Goal: Task Accomplishment & Management: Complete application form

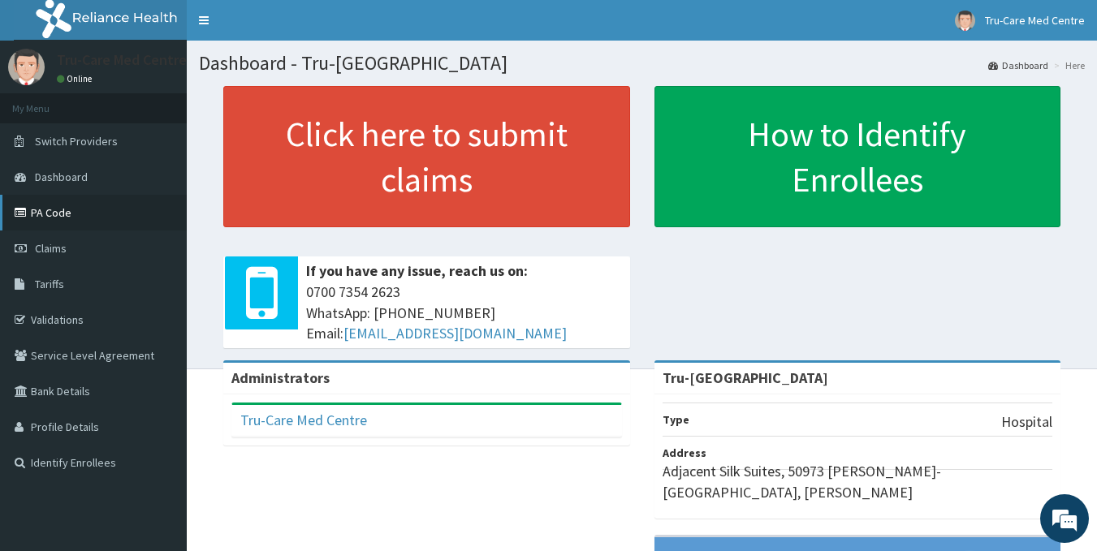
click at [81, 211] on link "PA Code" at bounding box center [93, 213] width 187 height 36
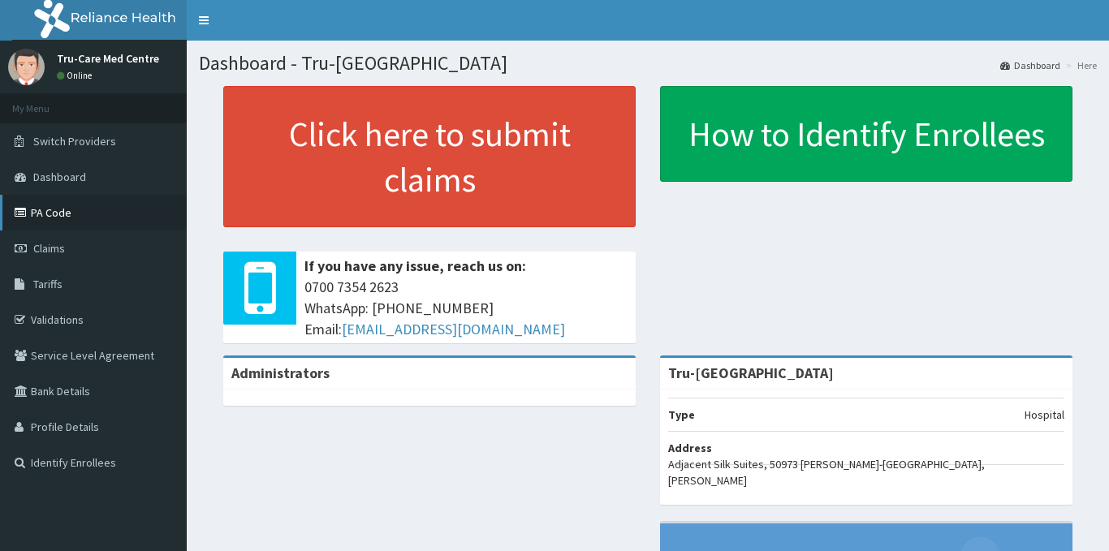
click at [91, 215] on link "PA Code" at bounding box center [93, 213] width 187 height 36
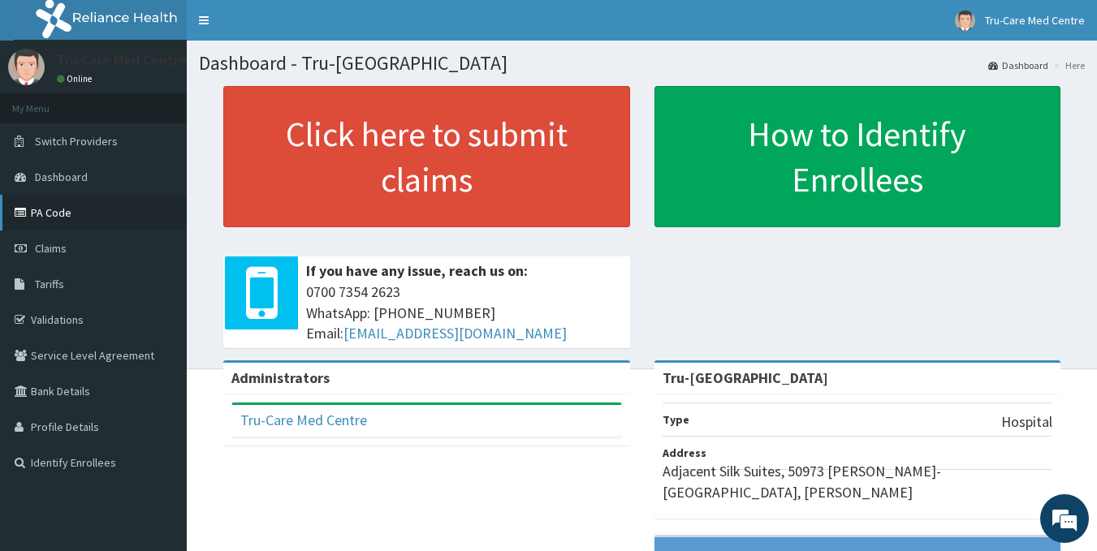
click at [66, 219] on link "PA Code" at bounding box center [93, 213] width 187 height 36
click at [60, 249] on span "Claims" at bounding box center [51, 248] width 32 height 15
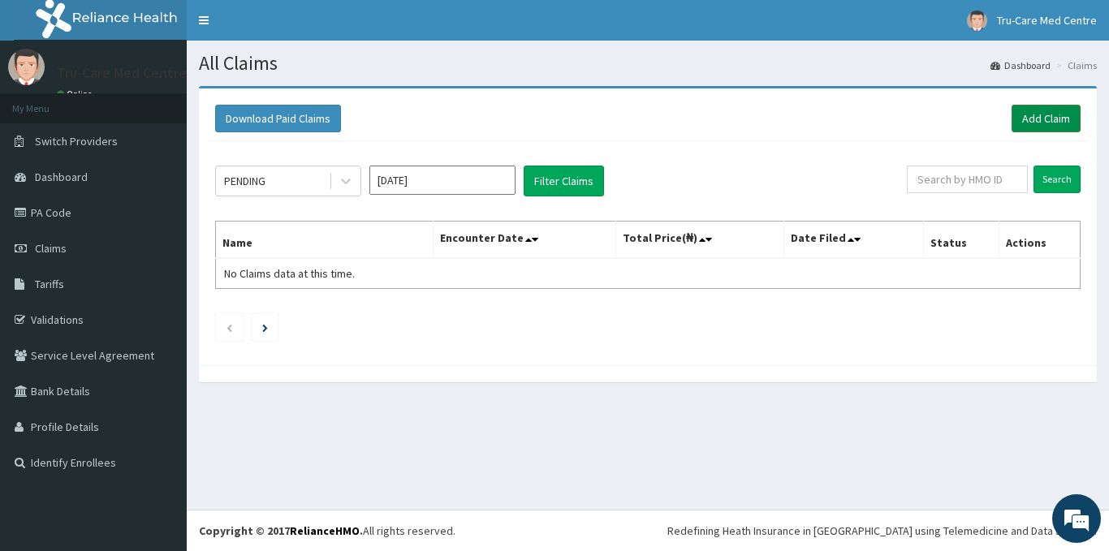
click at [1055, 122] on link "Add Claim" at bounding box center [1045, 119] width 69 height 28
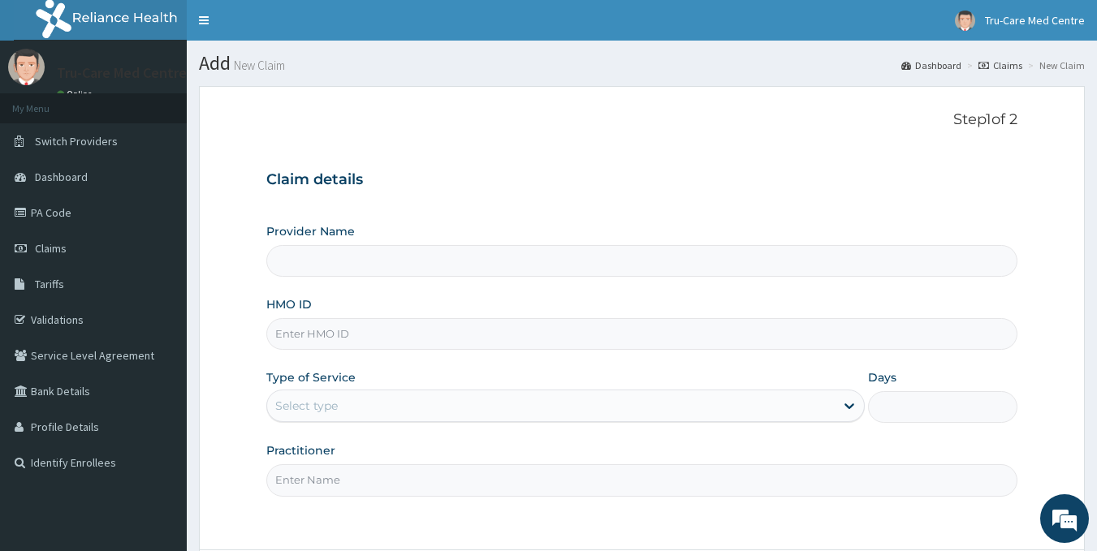
click at [380, 335] on input "HMO ID" at bounding box center [642, 334] width 752 height 32
type input "Tru-[GEOGRAPHIC_DATA]"
paste input "NPM/10315/A"
type input "NPM/10315/A"
click at [403, 405] on div "Select type" at bounding box center [550, 406] width 567 height 26
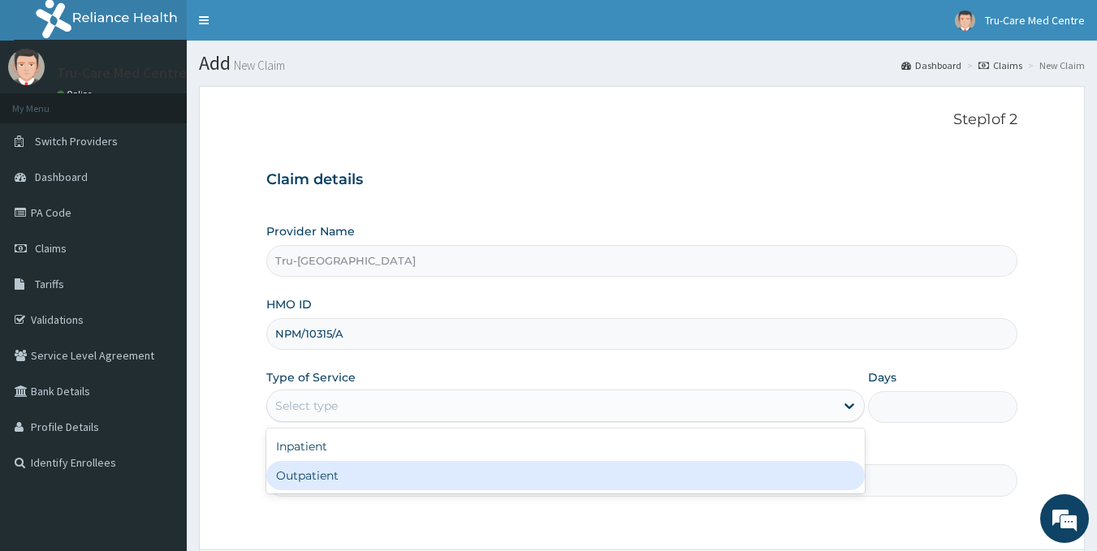
click at [326, 478] on div "Outpatient" at bounding box center [565, 475] width 598 height 29
type input "1"
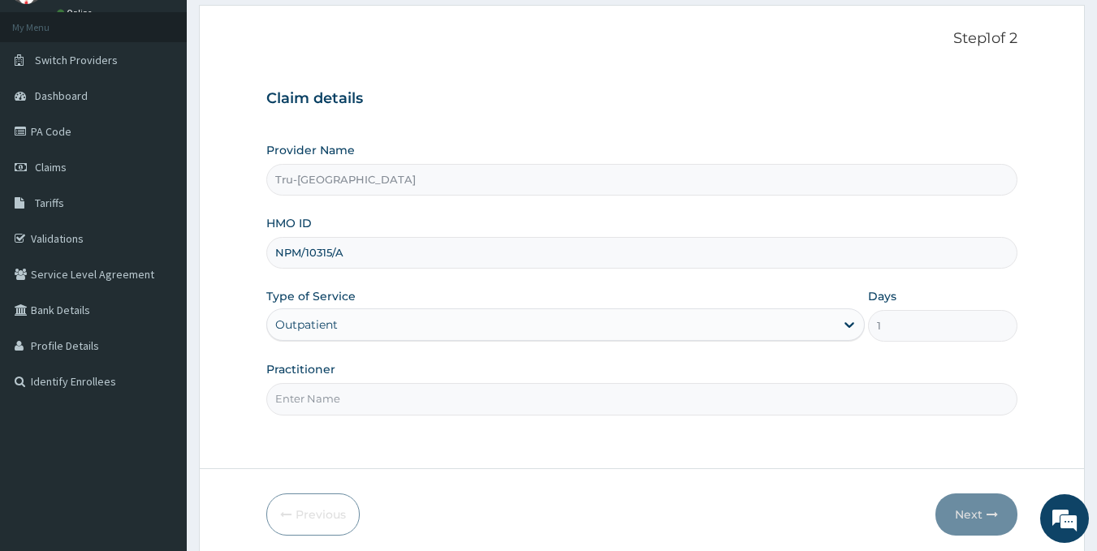
click at [334, 409] on input "Practitioner" at bounding box center [642, 399] width 752 height 32
paste input "IBRAHIM Racheal"
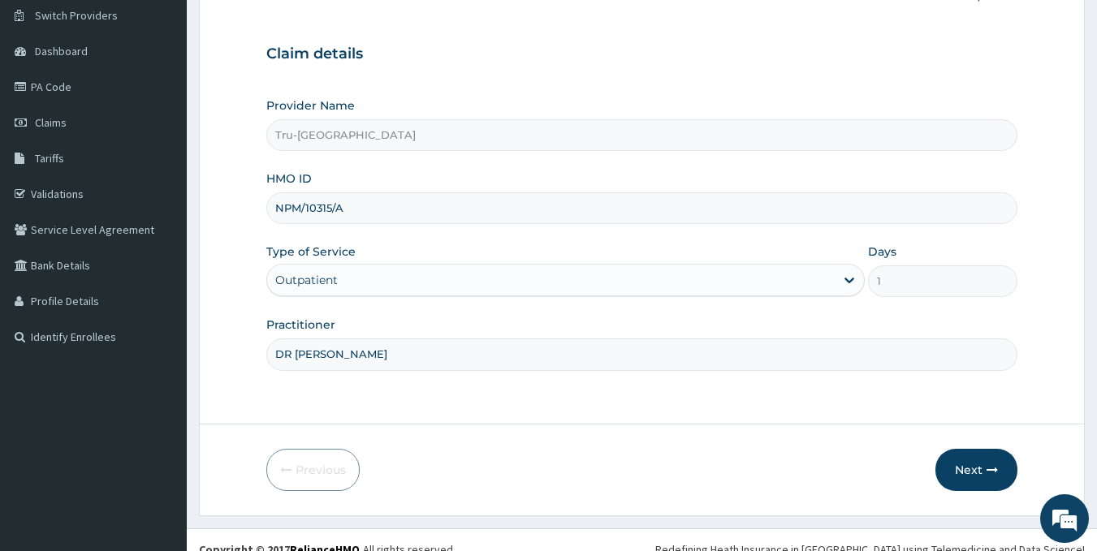
scroll to position [144, 0]
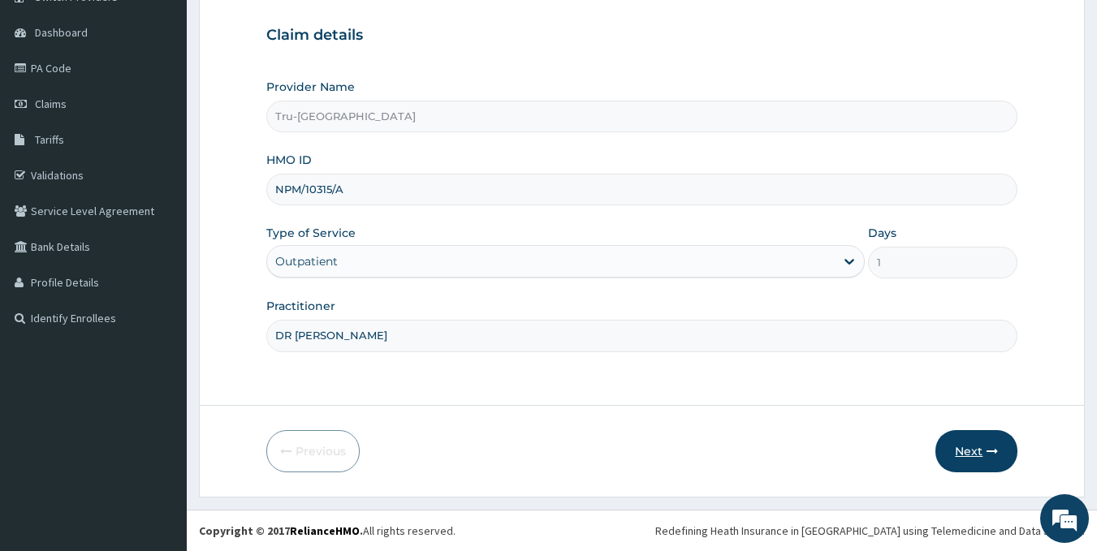
type input "DR IBRAHIM Racheal"
click at [971, 455] on button "Next" at bounding box center [976, 451] width 82 height 42
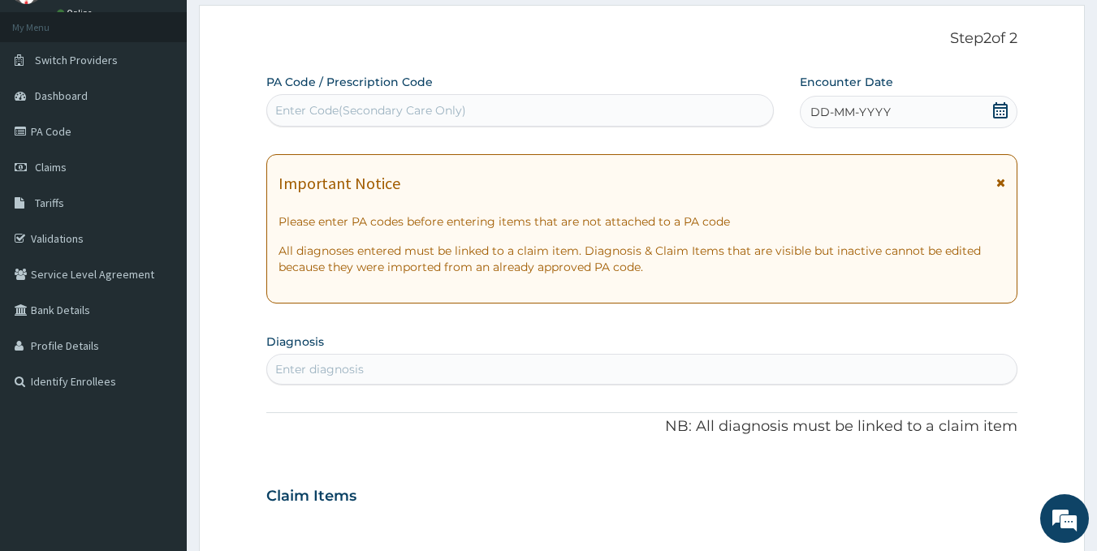
scroll to position [63, 0]
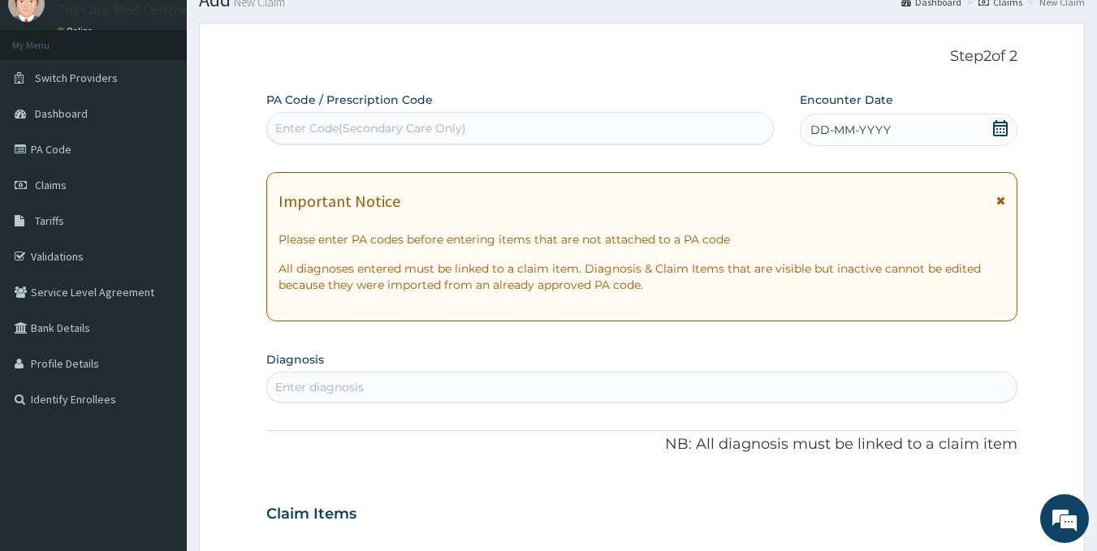
click at [308, 131] on div "Enter Code(Secondary Care Only)" at bounding box center [370, 128] width 191 height 16
paste input "PA/7A8606"
type input "PA/7A8606"
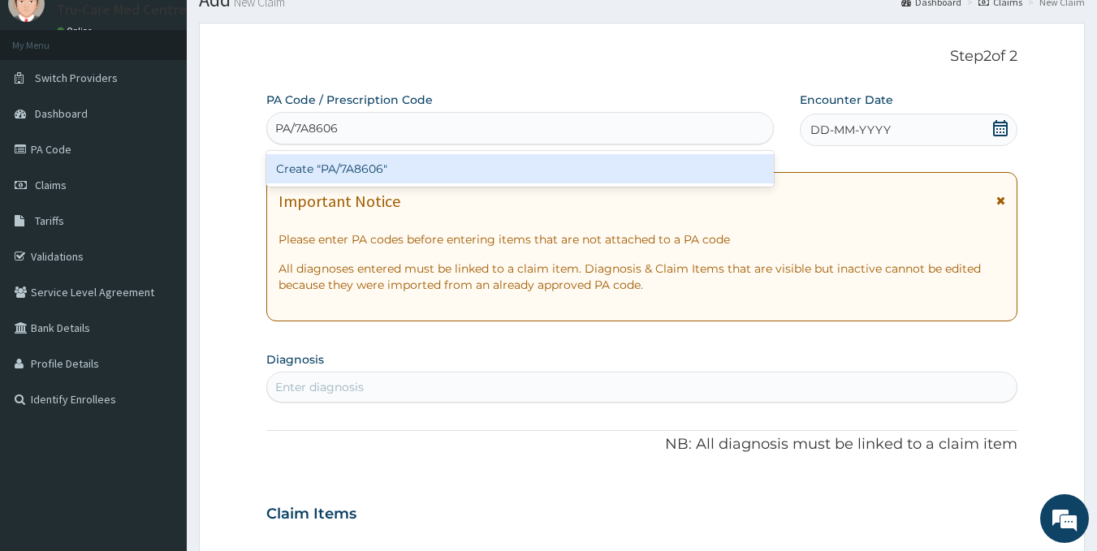
click at [485, 173] on div "Create "PA/7A8606"" at bounding box center [520, 168] width 508 height 29
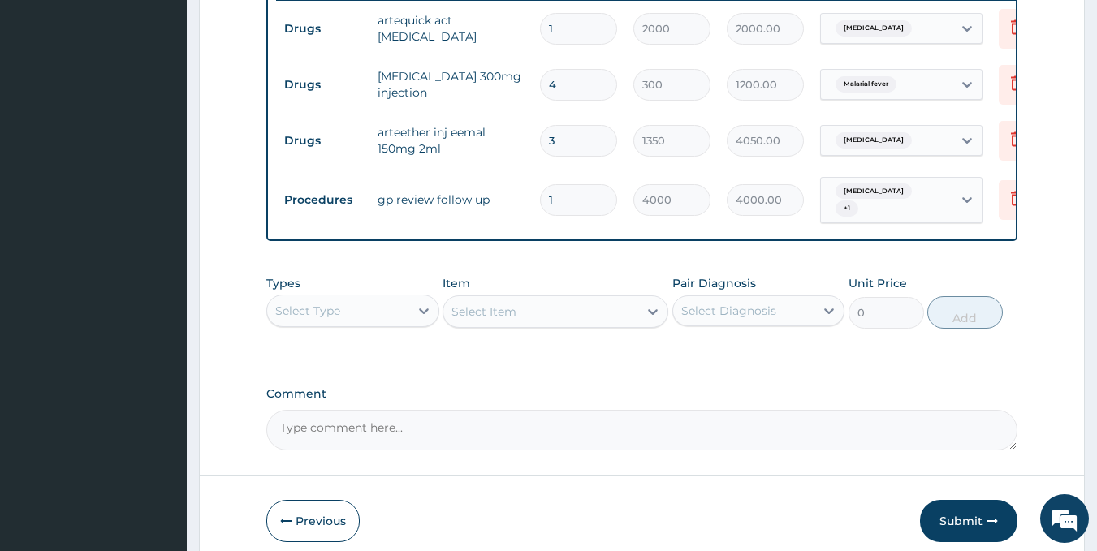
scroll to position [722, 0]
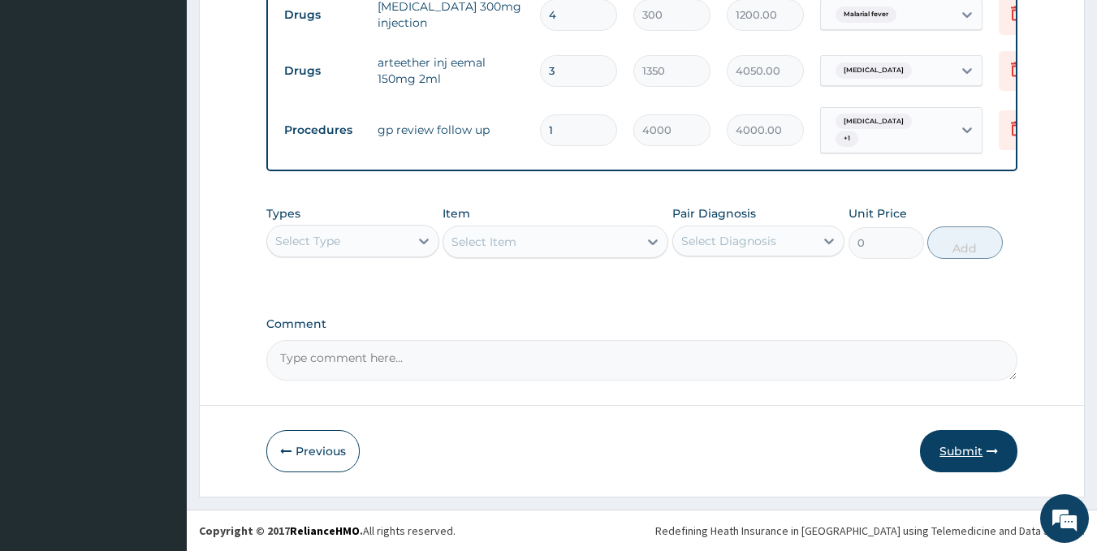
click at [973, 455] on button "Submit" at bounding box center [968, 451] width 97 height 42
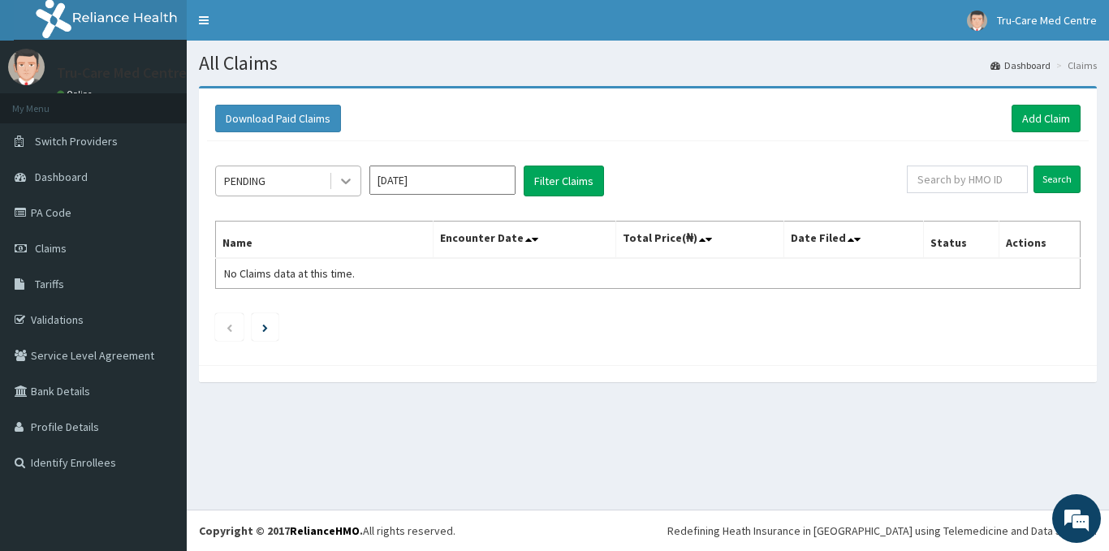
click at [349, 186] on icon at bounding box center [346, 181] width 16 height 16
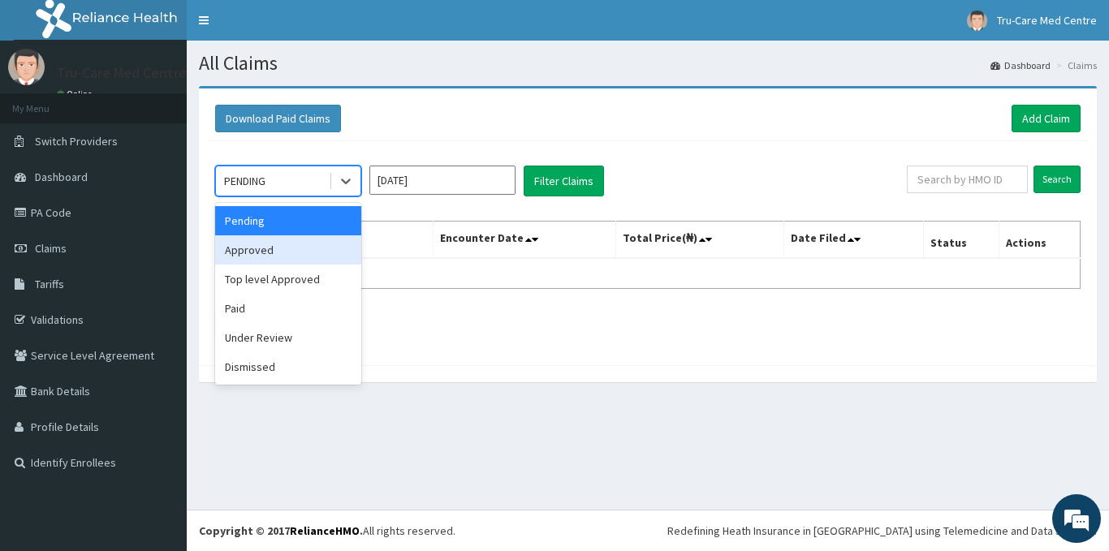
click at [282, 250] on div "Approved" at bounding box center [288, 249] width 146 height 29
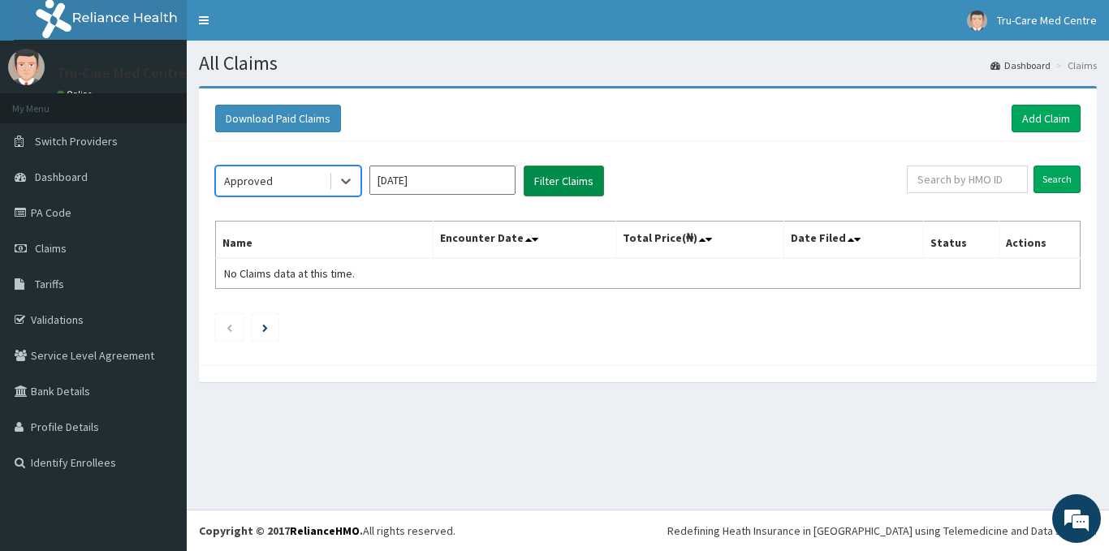
click at [556, 183] on button "Filter Claims" at bounding box center [564, 181] width 80 height 31
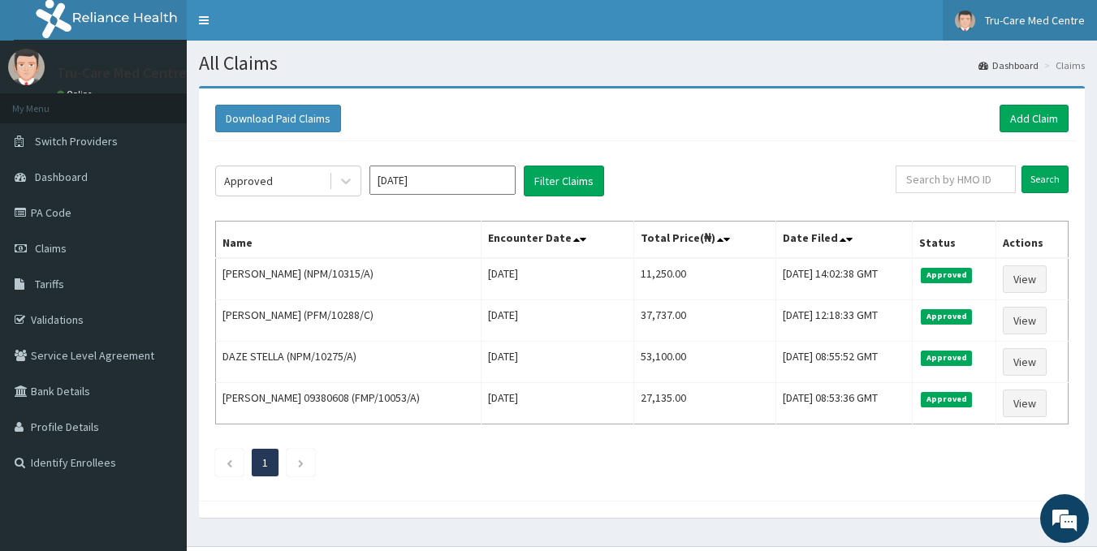
click at [1037, 28] on link "Tru-Care Med Centre" at bounding box center [1019, 20] width 154 height 41
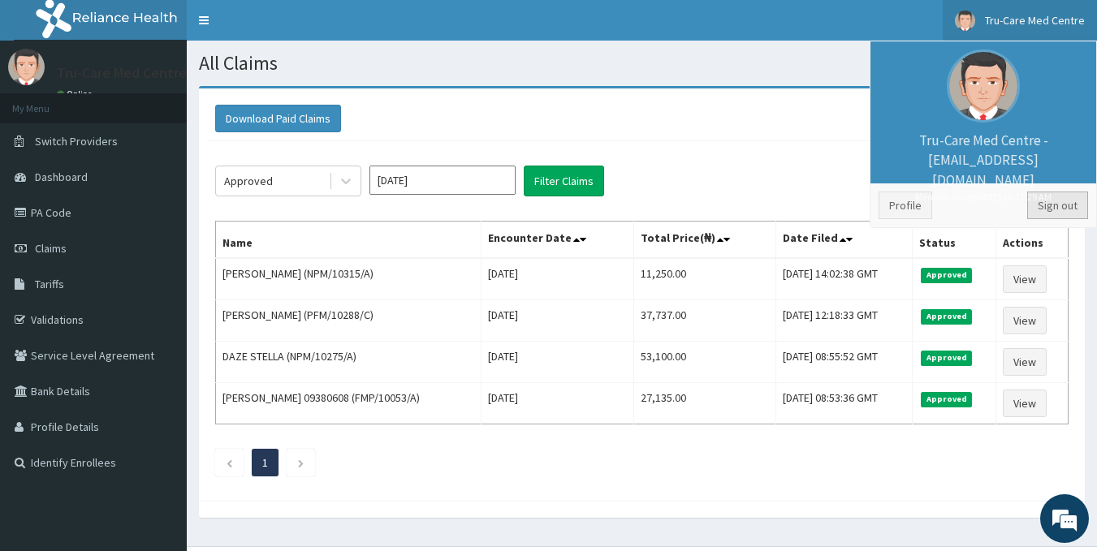
click at [1075, 207] on link "Sign out" at bounding box center [1057, 206] width 61 height 28
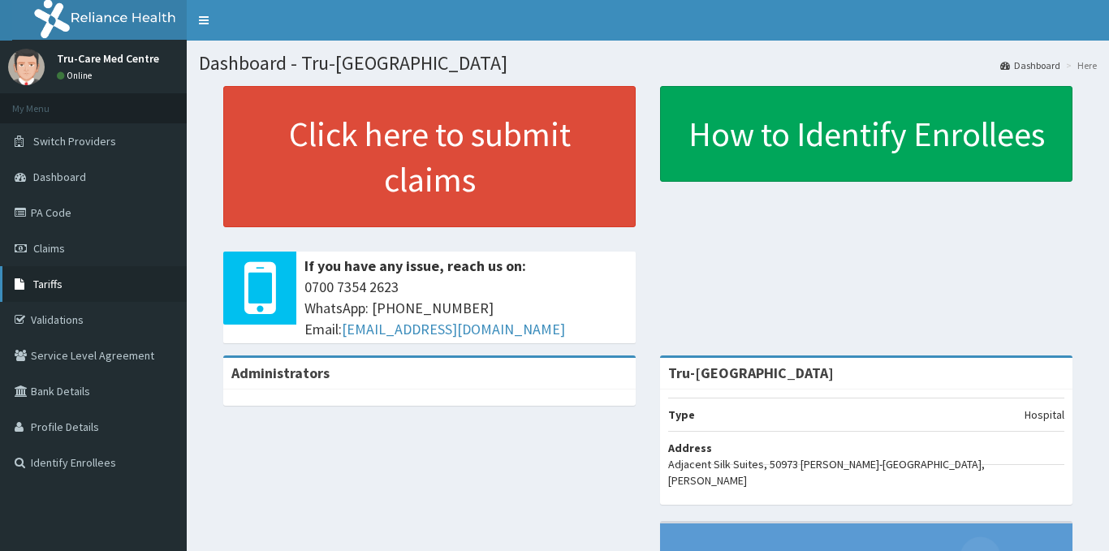
click at [53, 289] on span "Tariffs" at bounding box center [47, 284] width 29 height 15
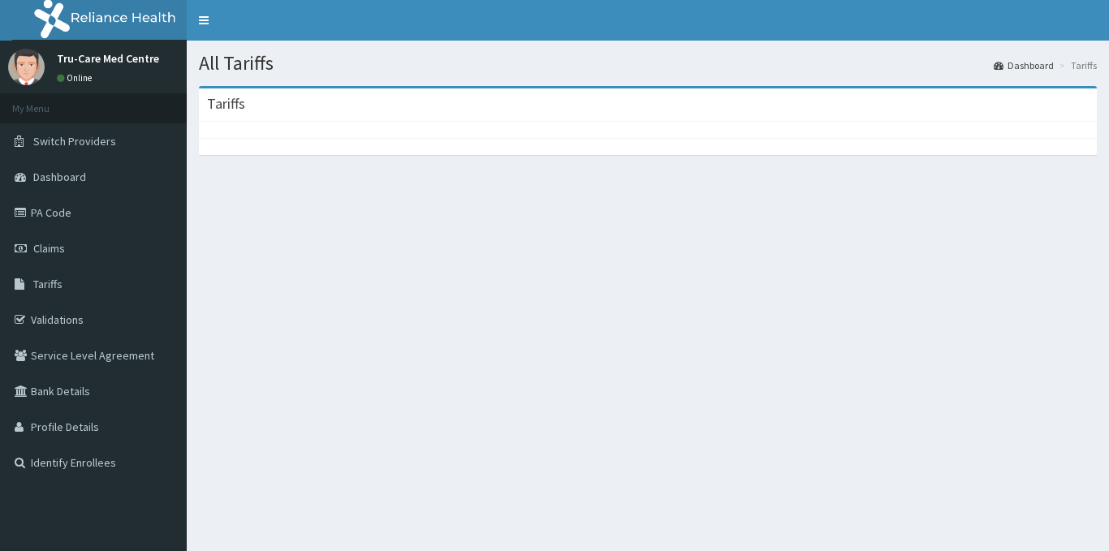
click at [62, 322] on link "Validations" at bounding box center [93, 320] width 187 height 36
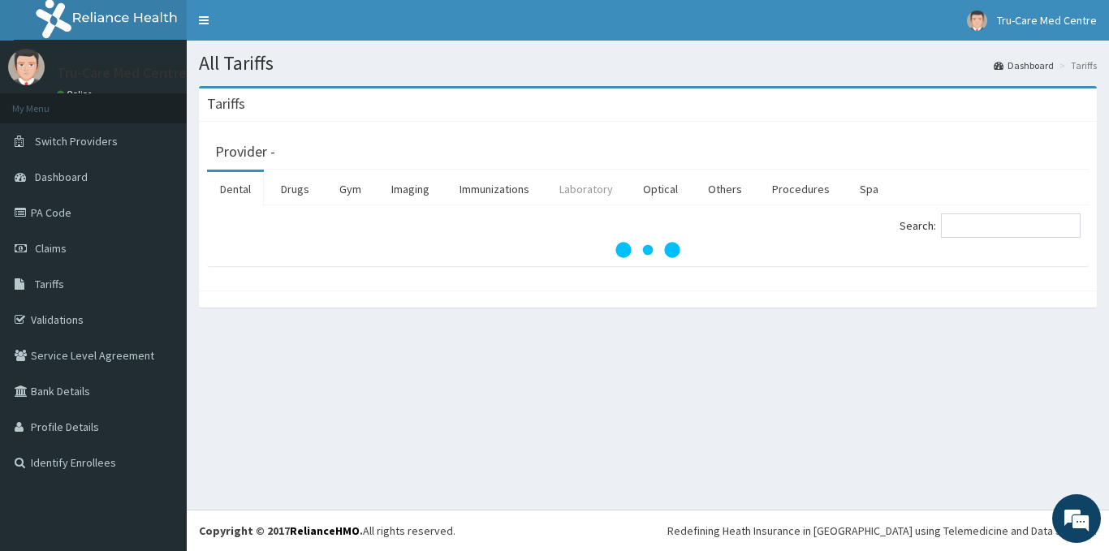
click at [583, 194] on link "Laboratory" at bounding box center [586, 189] width 80 height 34
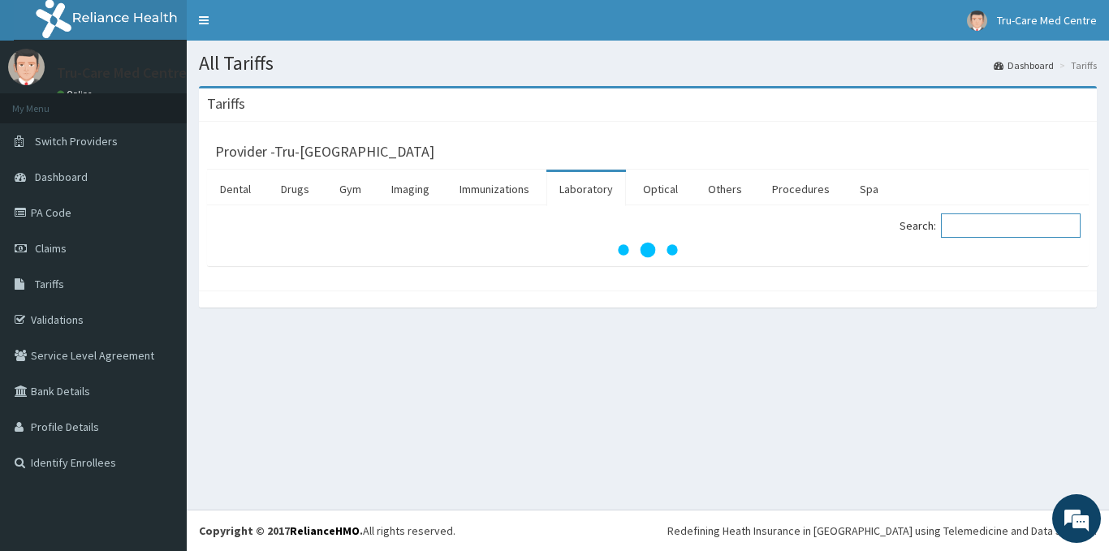
click at [1023, 223] on input "Search:" at bounding box center [1011, 225] width 140 height 24
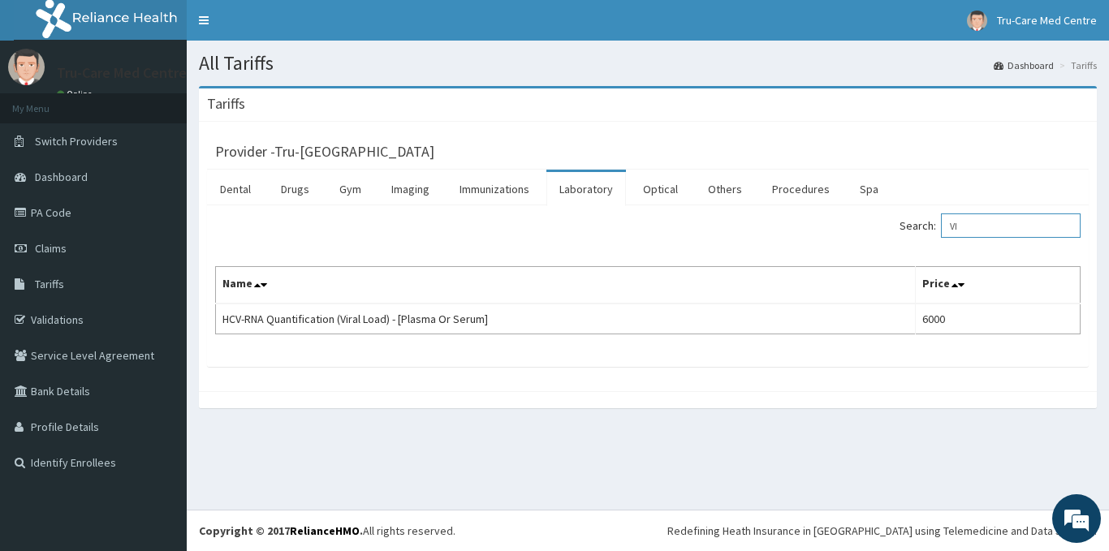
type input "V"
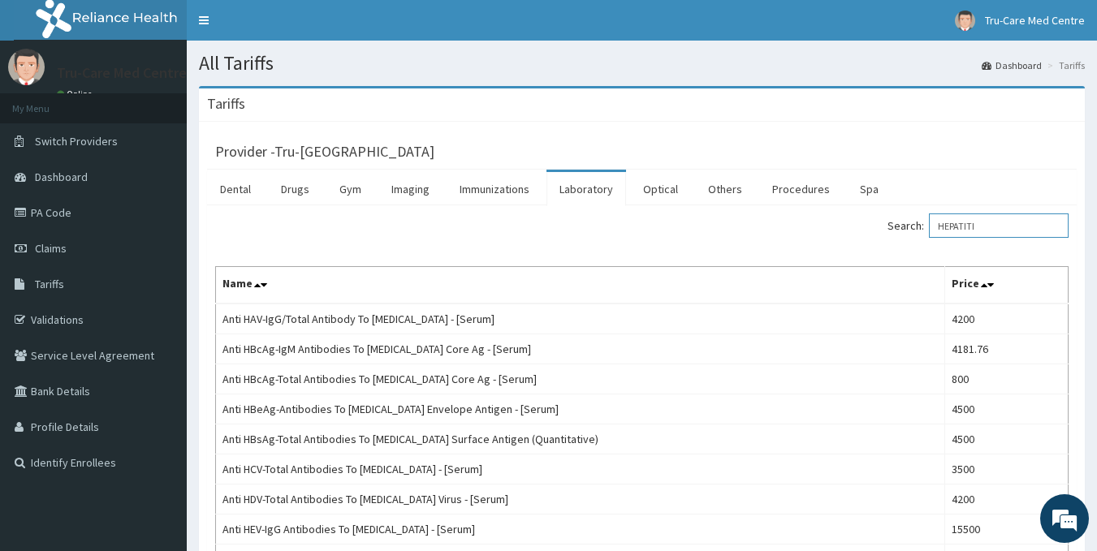
click at [1015, 226] on input "HEPATITI" at bounding box center [999, 225] width 140 height 24
type input "H"
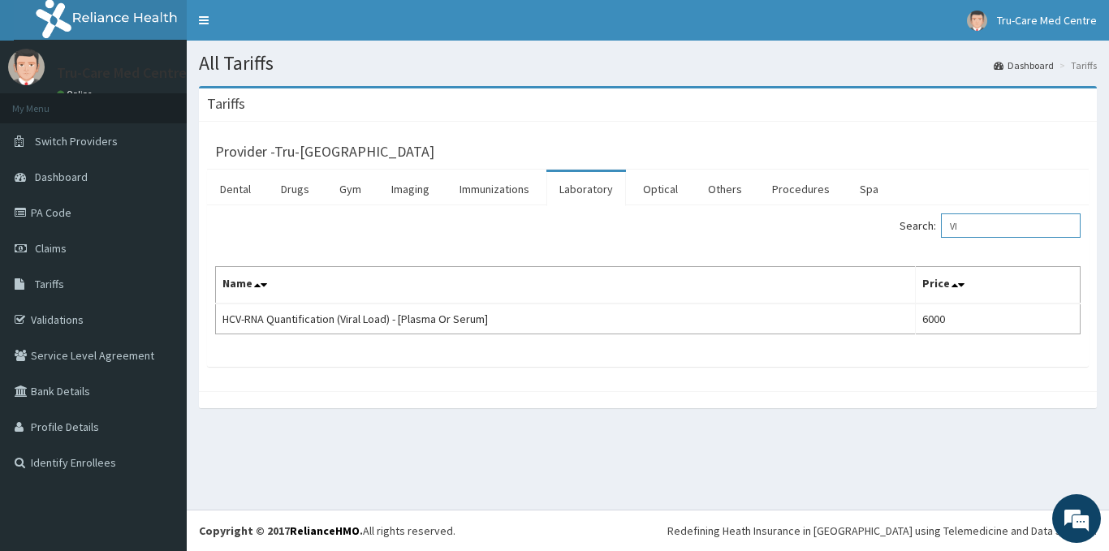
type input "V"
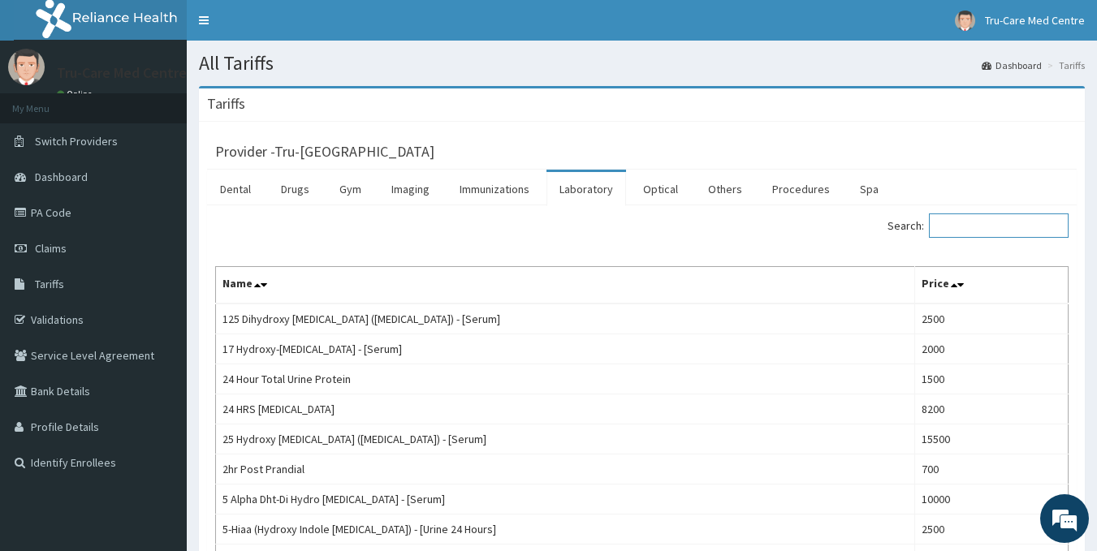
click at [992, 226] on input "Search:" at bounding box center [999, 225] width 140 height 24
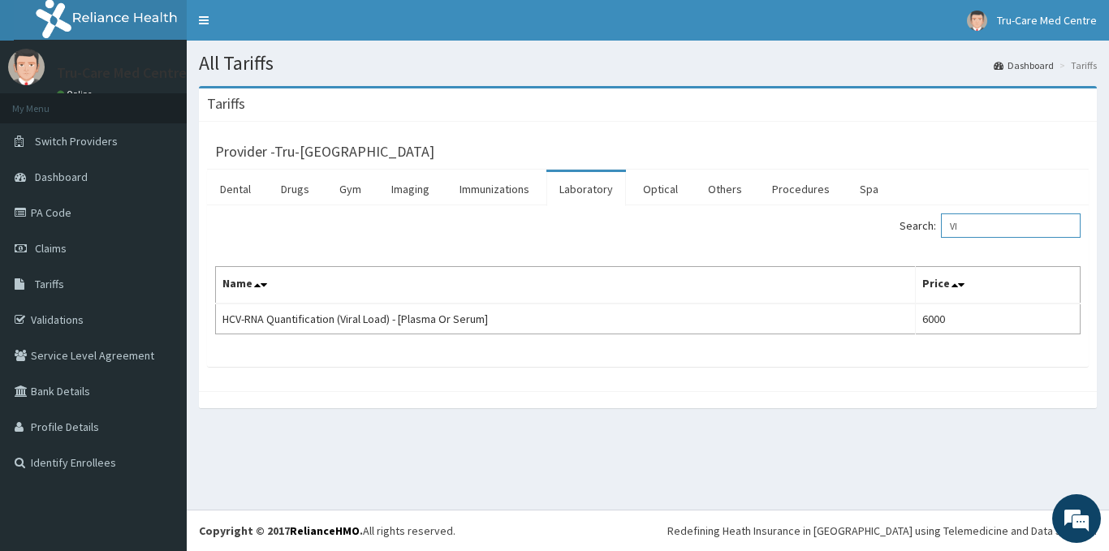
type input "V"
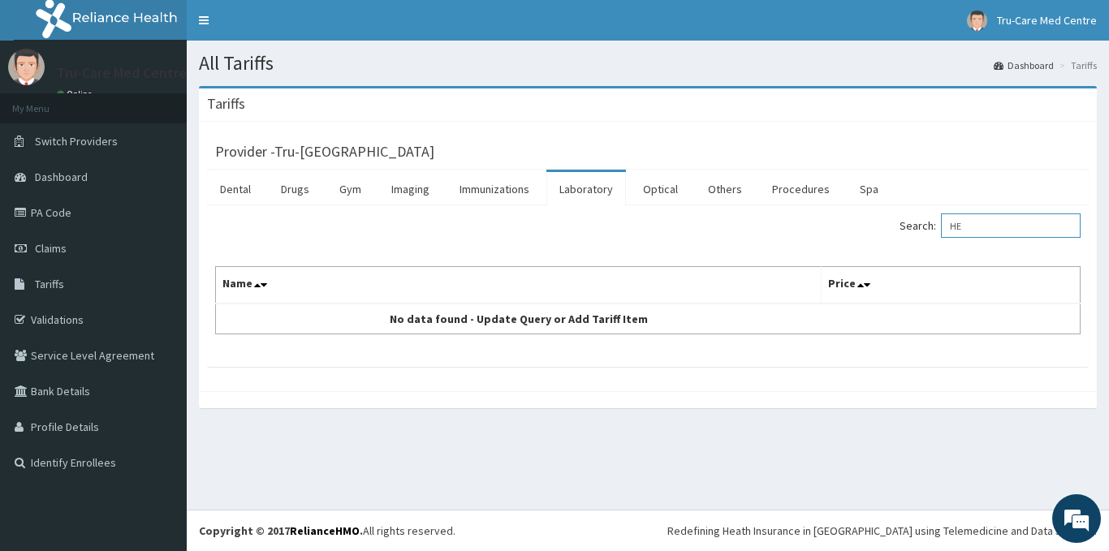
type input "H"
